Goal: Task Accomplishment & Management: Manage account settings

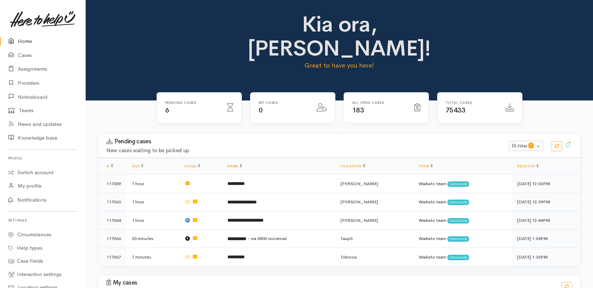
click at [23, 40] on link "Home" at bounding box center [42, 41] width 85 height 14
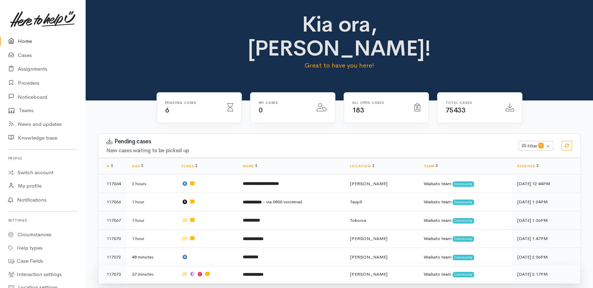
click at [295, 265] on td "**********" at bounding box center [290, 274] width 107 height 18
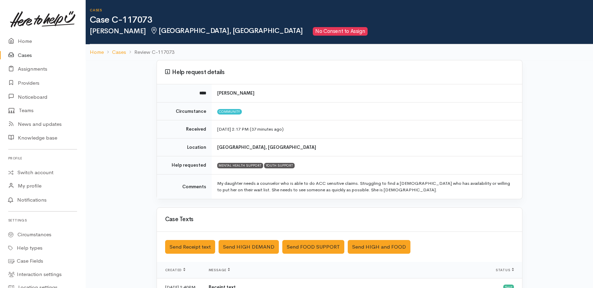
scroll to position [0, 0]
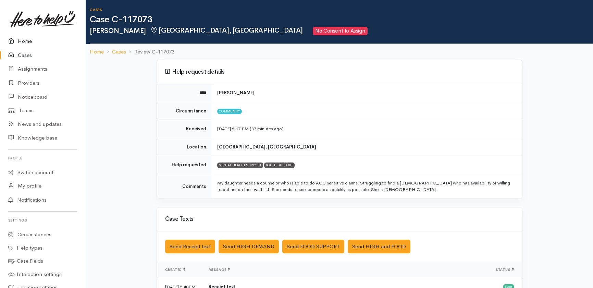
click at [27, 39] on link "Home" at bounding box center [42, 41] width 85 height 14
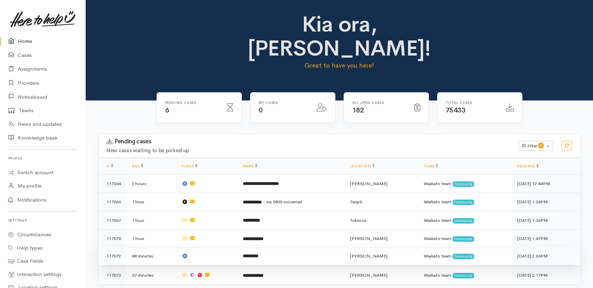
click at [212, 247] on td at bounding box center [206, 256] width 61 height 18
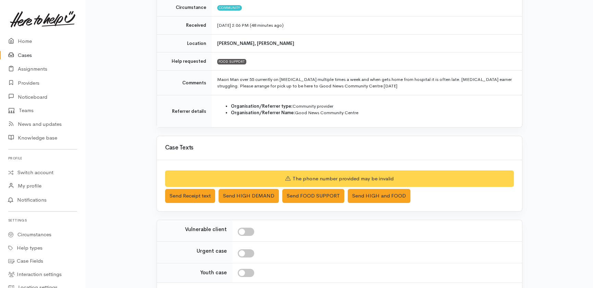
scroll to position [134, 0]
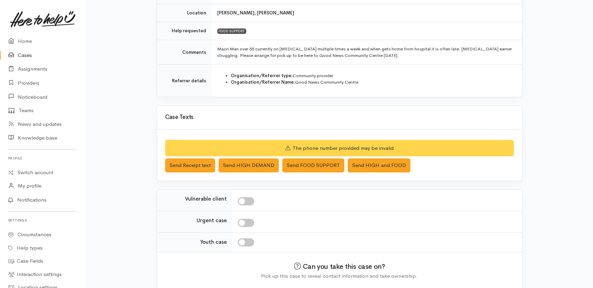
click at [248, 219] on input "checkbox" at bounding box center [246, 222] width 16 height 8
checkbox input "true"
click at [247, 202] on input "checkbox" at bounding box center [246, 201] width 16 height 8
checkbox input "true"
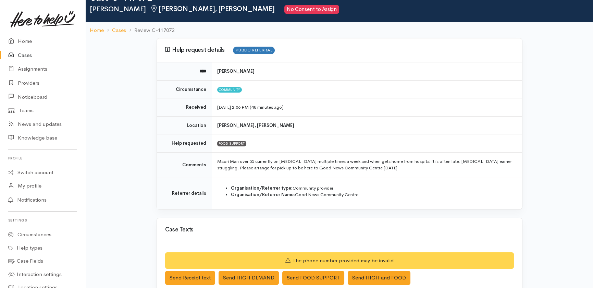
scroll to position [22, 0]
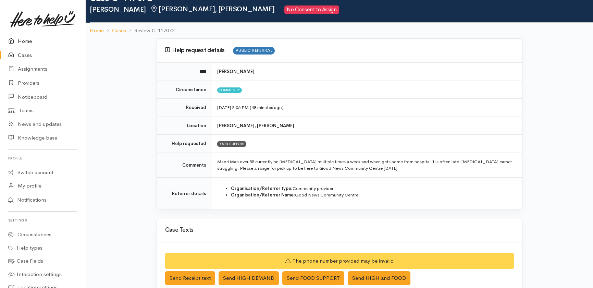
click at [25, 42] on link "Home" at bounding box center [42, 41] width 85 height 14
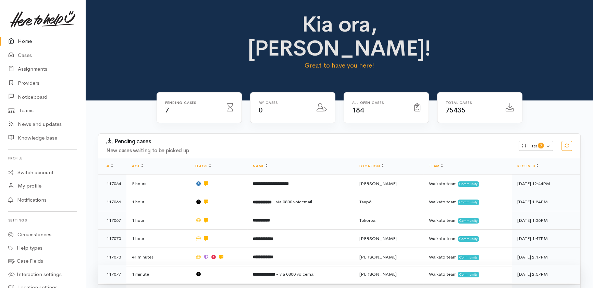
click at [235, 265] on td at bounding box center [219, 274] width 58 height 18
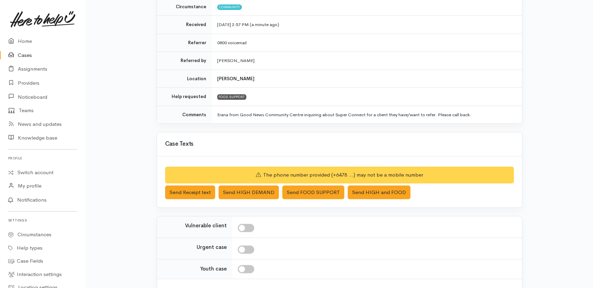
scroll to position [105, 0]
click at [29, 40] on link "Home" at bounding box center [42, 41] width 85 height 14
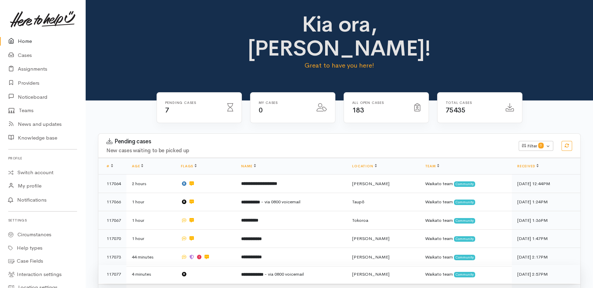
click at [211, 265] on td at bounding box center [205, 274] width 60 height 18
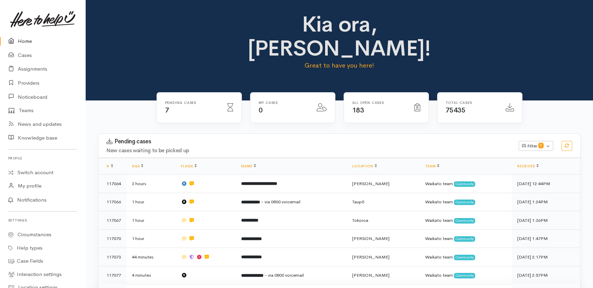
click at [212, 283] on td at bounding box center [205, 292] width 60 height 18
click at [24, 58] on link "Cases" at bounding box center [42, 55] width 85 height 14
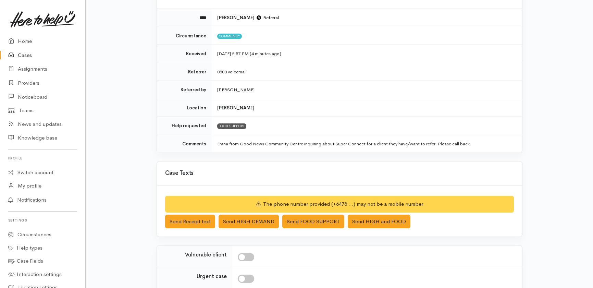
scroll to position [76, 0]
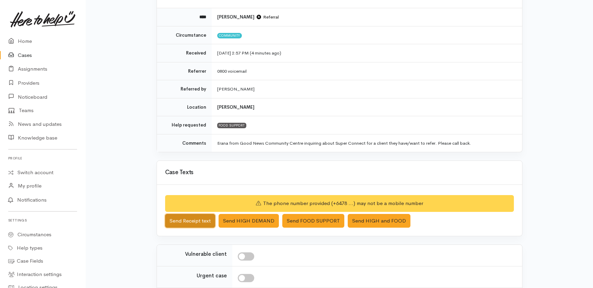
click at [179, 217] on button "Send Receipt text" at bounding box center [190, 221] width 50 height 14
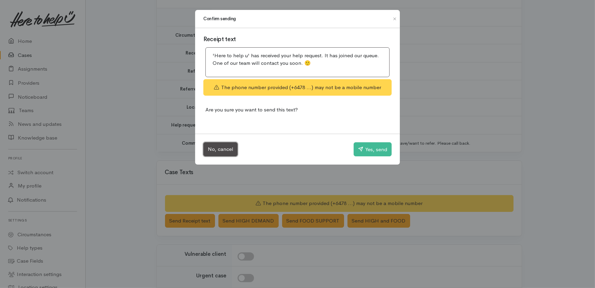
click at [222, 147] on button "No, cancel" at bounding box center [220, 149] width 34 height 14
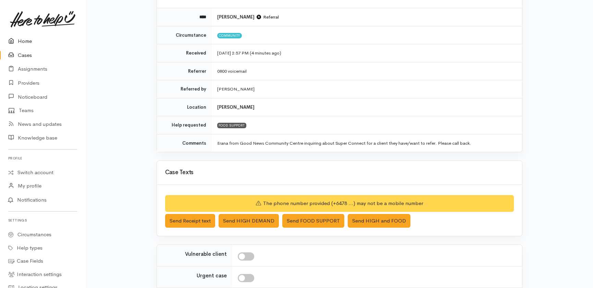
click at [25, 40] on link "Home" at bounding box center [42, 41] width 85 height 14
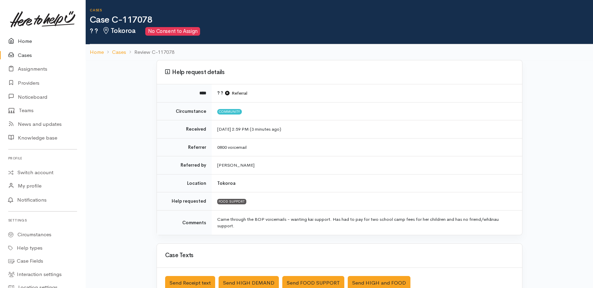
click at [28, 41] on link "Home" at bounding box center [42, 41] width 85 height 14
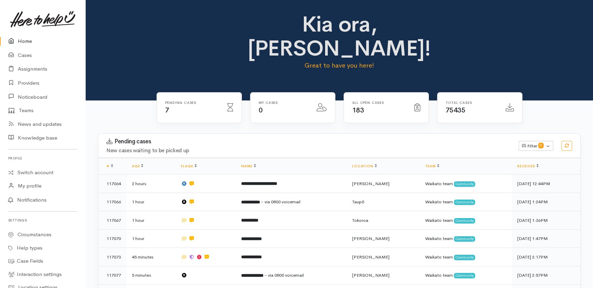
scroll to position [71, 0]
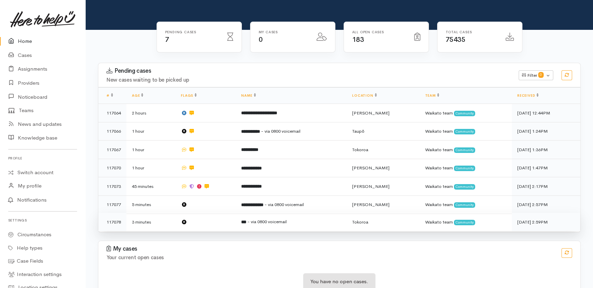
click at [208, 213] on td at bounding box center [205, 222] width 60 height 18
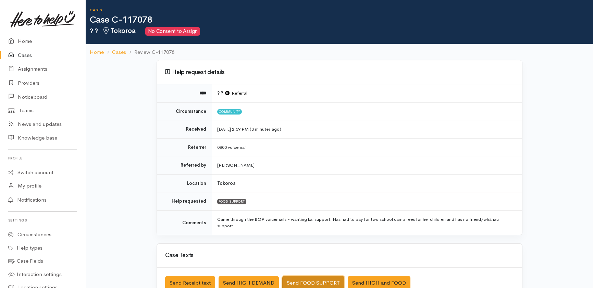
click at [306, 278] on button "Send FOOD SUPPORT" at bounding box center [313, 283] width 62 height 14
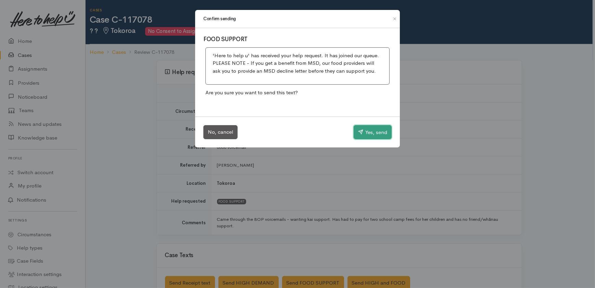
click at [374, 134] on button "Yes, send" at bounding box center [373, 132] width 38 height 14
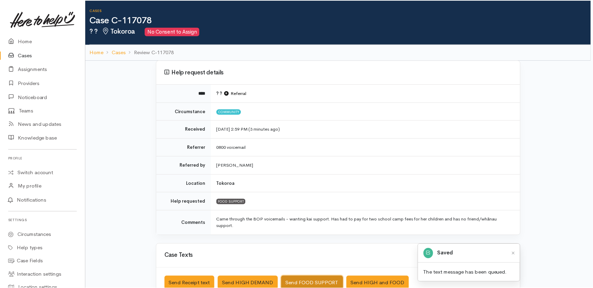
scroll to position [1, 0]
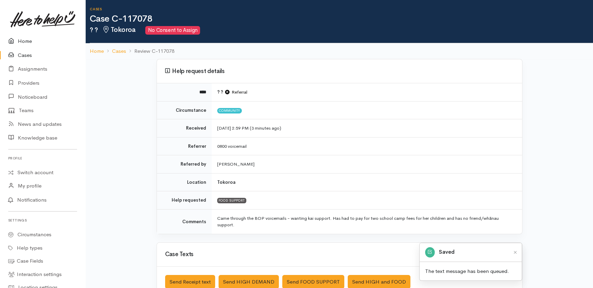
click at [26, 43] on link "Home" at bounding box center [42, 41] width 85 height 14
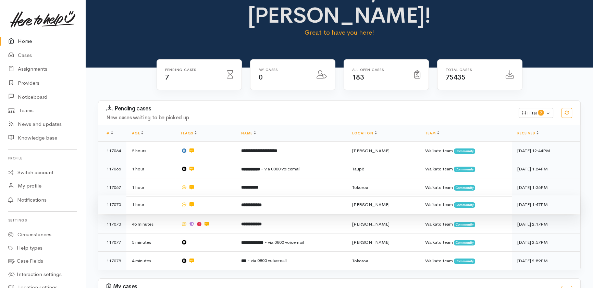
scroll to position [34, 0]
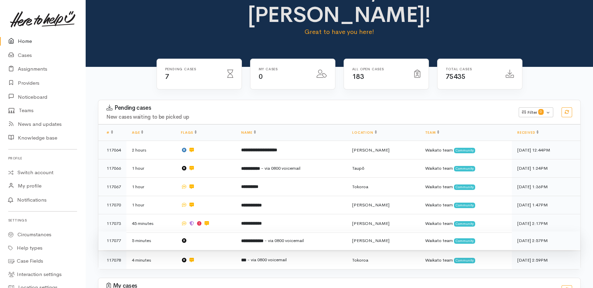
click at [222, 231] on td at bounding box center [205, 240] width 60 height 18
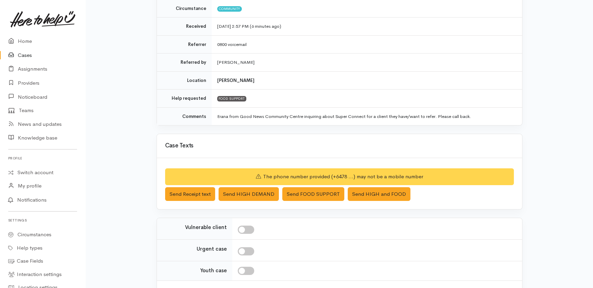
scroll to position [157, 0]
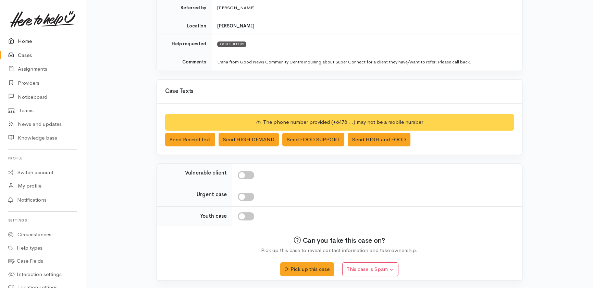
click at [31, 40] on link "Home" at bounding box center [42, 41] width 85 height 14
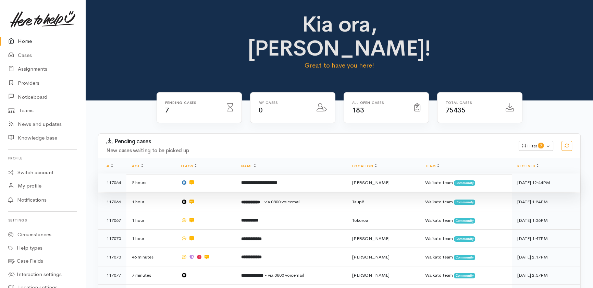
click at [218, 173] on td at bounding box center [205, 182] width 60 height 18
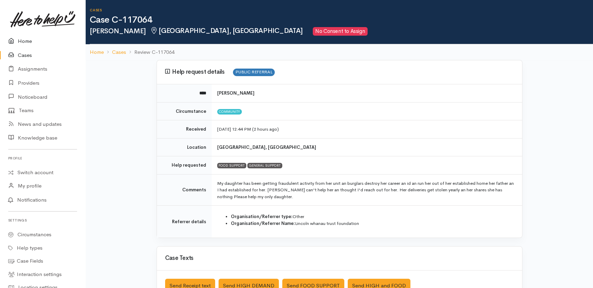
click at [29, 42] on link "Home" at bounding box center [42, 41] width 85 height 14
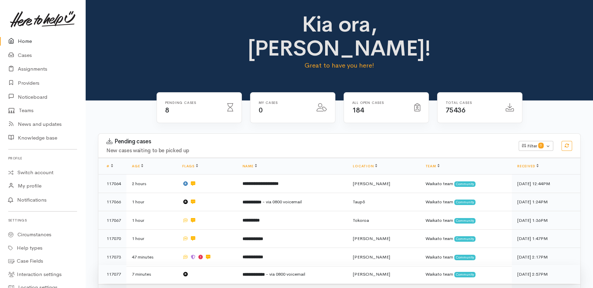
scroll to position [88, 0]
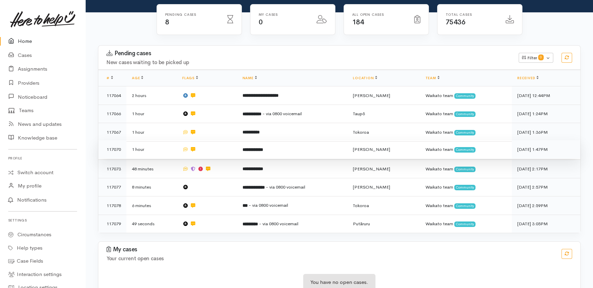
scroll to position [88, 0]
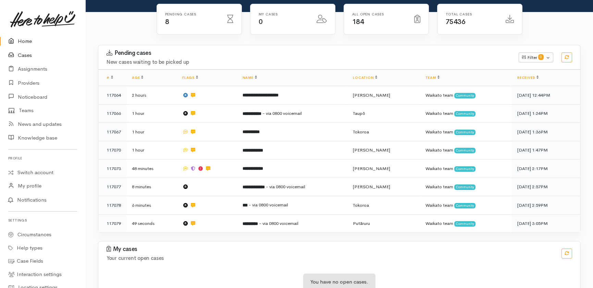
click at [24, 54] on link "Cases" at bounding box center [42, 55] width 85 height 14
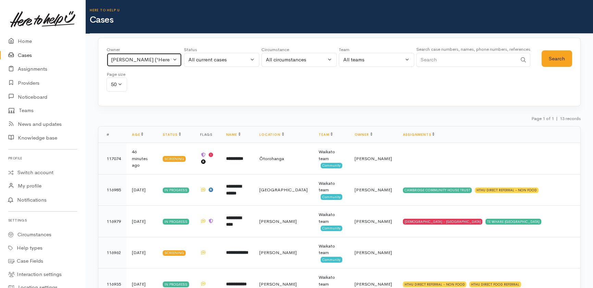
click at [173, 58] on button "[PERSON_NAME] ('Here to help u')" at bounding box center [143, 60] width 75 height 14
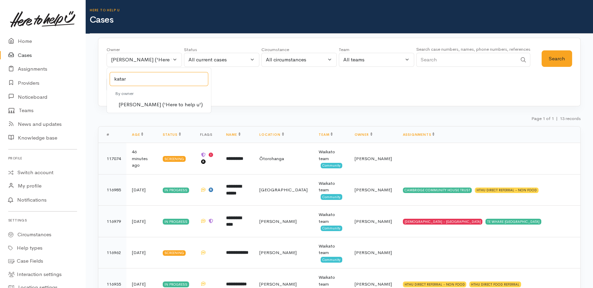
type input "katar"
click at [140, 103] on span "[PERSON_NAME] ('Here to help u')" at bounding box center [160, 105] width 84 height 8
select select "1252"
click at [557, 58] on button "Search" at bounding box center [556, 58] width 30 height 17
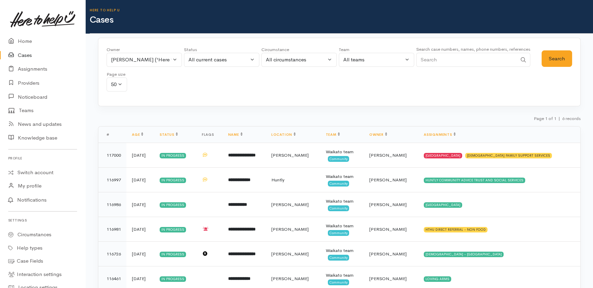
click at [26, 34] on link at bounding box center [42, 19] width 69 height 30
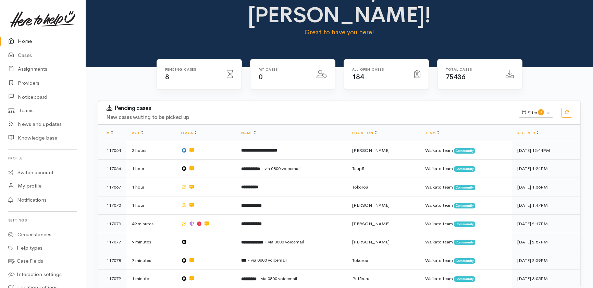
scroll to position [88, 0]
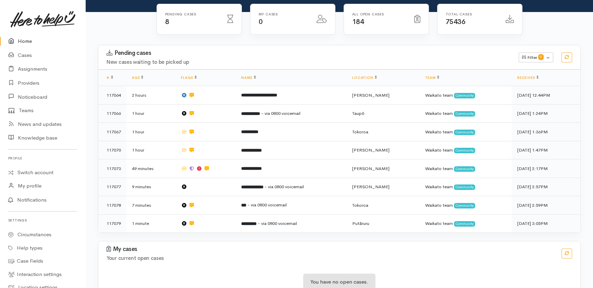
click at [24, 38] on link "Home" at bounding box center [42, 41] width 85 height 14
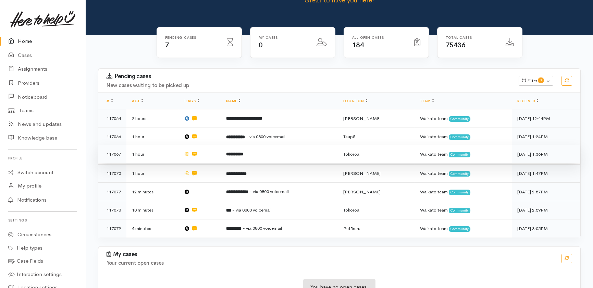
scroll to position [71, 0]
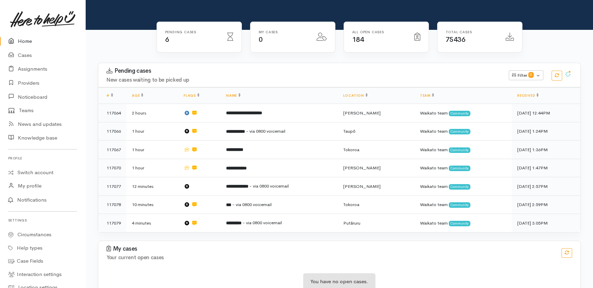
click at [23, 42] on link "Home" at bounding box center [42, 41] width 85 height 14
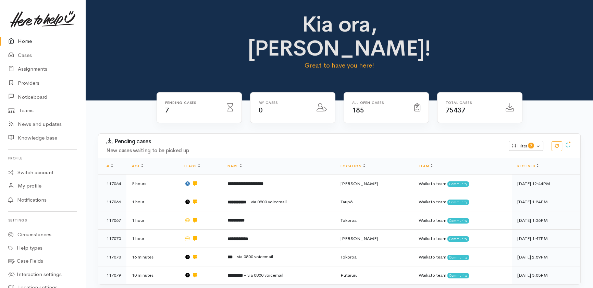
click at [24, 41] on link "Home" at bounding box center [42, 41] width 85 height 14
click at [288, 283] on td "**********" at bounding box center [278, 292] width 113 height 18
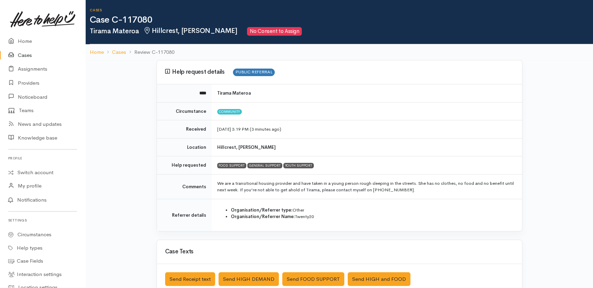
scroll to position [139, 0]
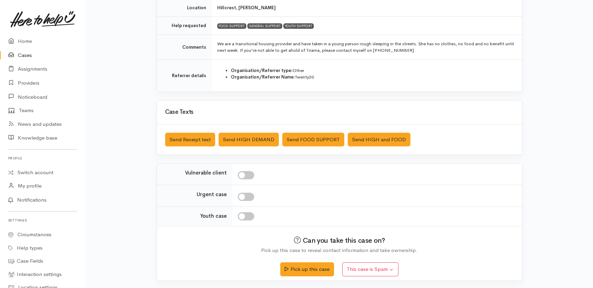
click at [250, 214] on input "Youth case" at bounding box center [246, 216] width 16 height 8
checkbox input "true"
click at [25, 41] on link "Home" at bounding box center [42, 41] width 85 height 14
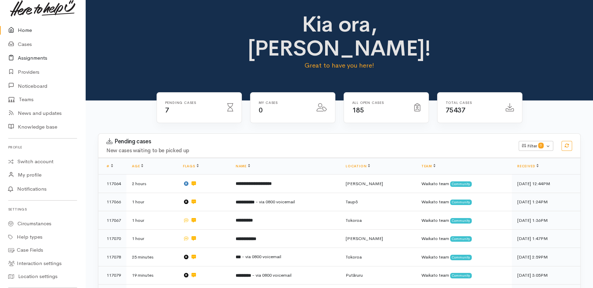
scroll to position [11, 0]
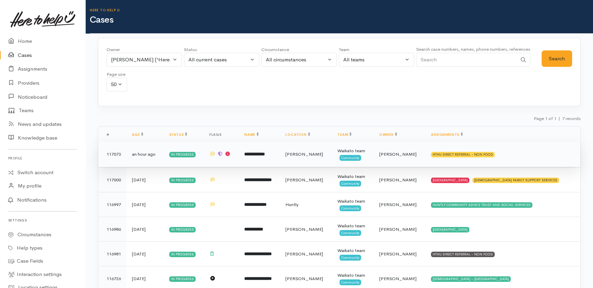
click at [265, 154] on b "**********" at bounding box center [254, 154] width 21 height 4
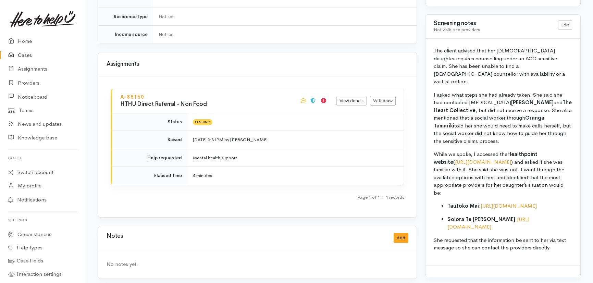
scroll to position [533, 0]
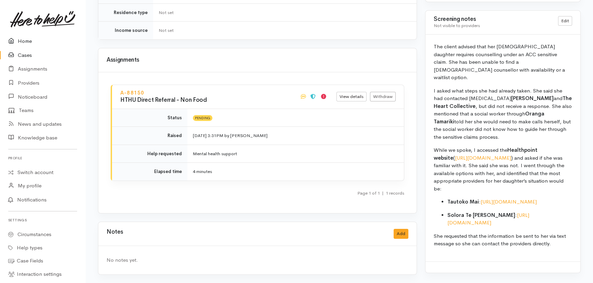
click at [26, 41] on link "Home" at bounding box center [42, 41] width 85 height 14
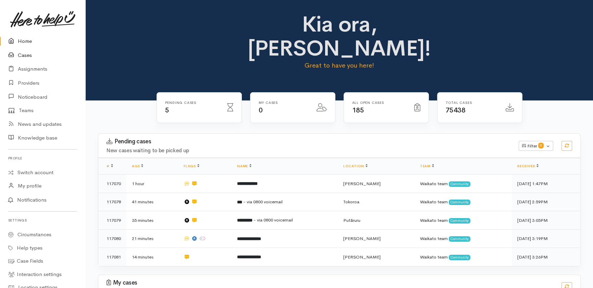
click at [25, 54] on link "Cases" at bounding box center [42, 55] width 85 height 14
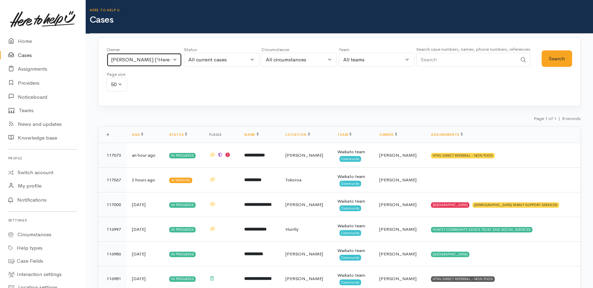
click at [176, 58] on button "Katarina Daly ('Here to help u')" at bounding box center [143, 60] width 75 height 14
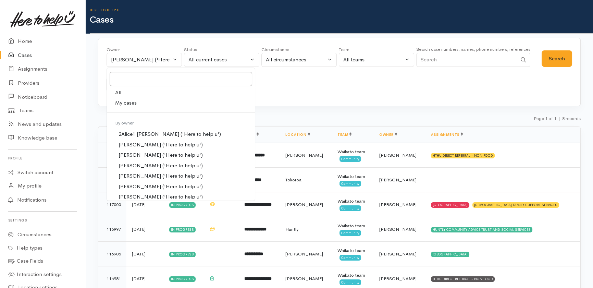
click at [120, 91] on span "All" at bounding box center [118, 93] width 6 height 8
select select "-1"
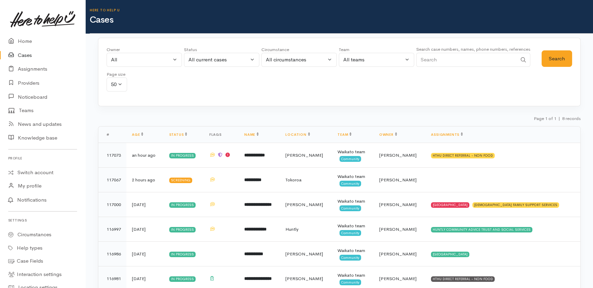
click at [439, 63] on input "Search" at bounding box center [466, 60] width 101 height 14
type input "stella"
click at [559, 60] on button "Search" at bounding box center [556, 58] width 30 height 17
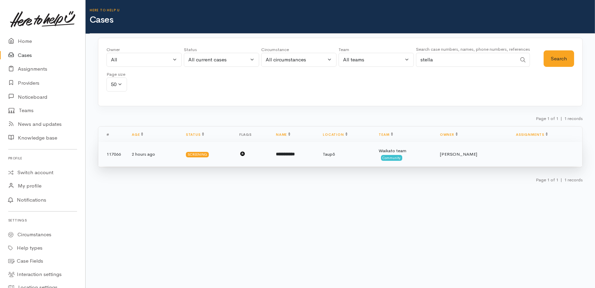
click at [285, 154] on b "**********" at bounding box center [285, 154] width 19 height 4
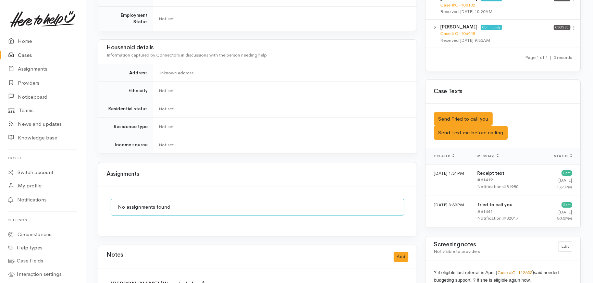
scroll to position [496, 0]
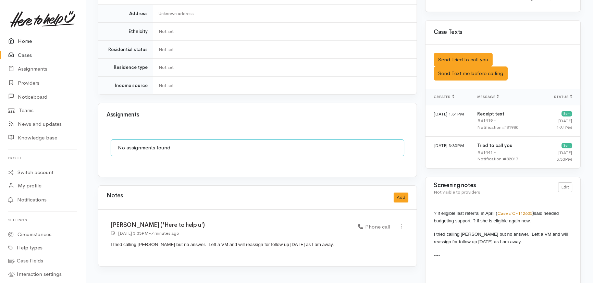
click at [24, 42] on link "Home" at bounding box center [42, 41] width 85 height 14
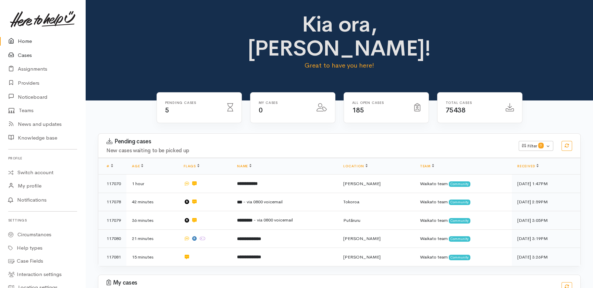
click at [24, 55] on link "Cases" at bounding box center [42, 55] width 85 height 14
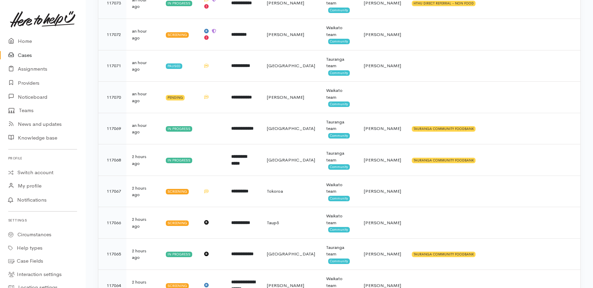
scroll to position [381, 0]
click at [24, 43] on link "Home" at bounding box center [42, 41] width 85 height 14
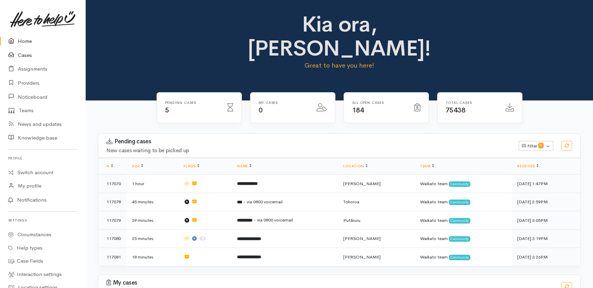
click at [23, 57] on link "Cases" at bounding box center [42, 55] width 85 height 14
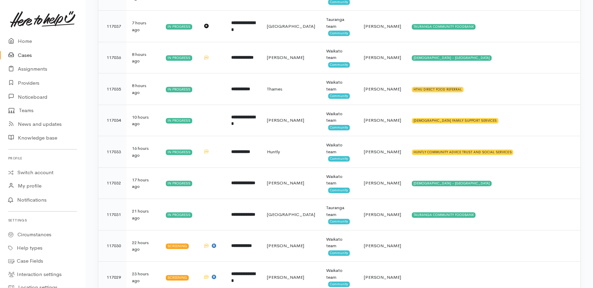
scroll to position [1451, 0]
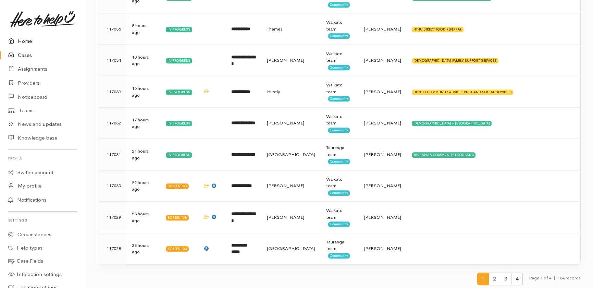
click at [23, 42] on link "Home" at bounding box center [42, 41] width 85 height 14
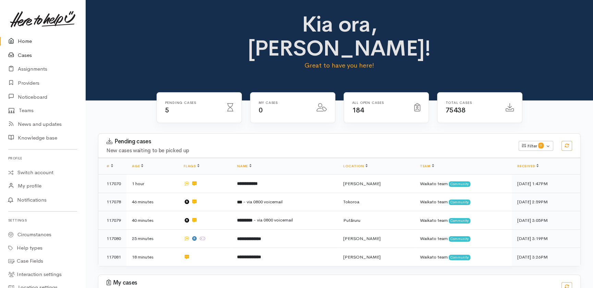
click at [27, 56] on link "Cases" at bounding box center [42, 55] width 85 height 14
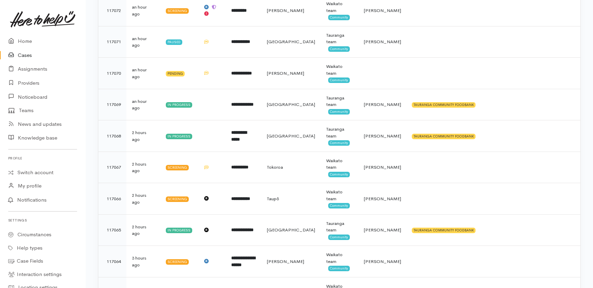
scroll to position [404, 0]
click at [23, 45] on link "Home" at bounding box center [42, 41] width 85 height 14
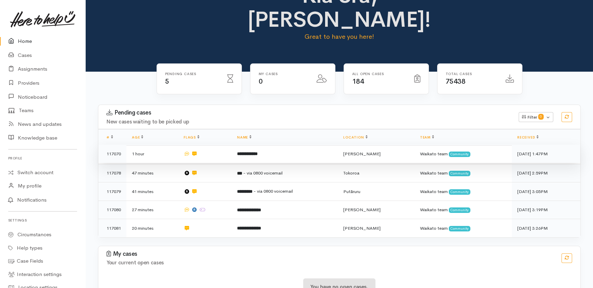
scroll to position [28, 0]
